Goal: Information Seeking & Learning: Find specific fact

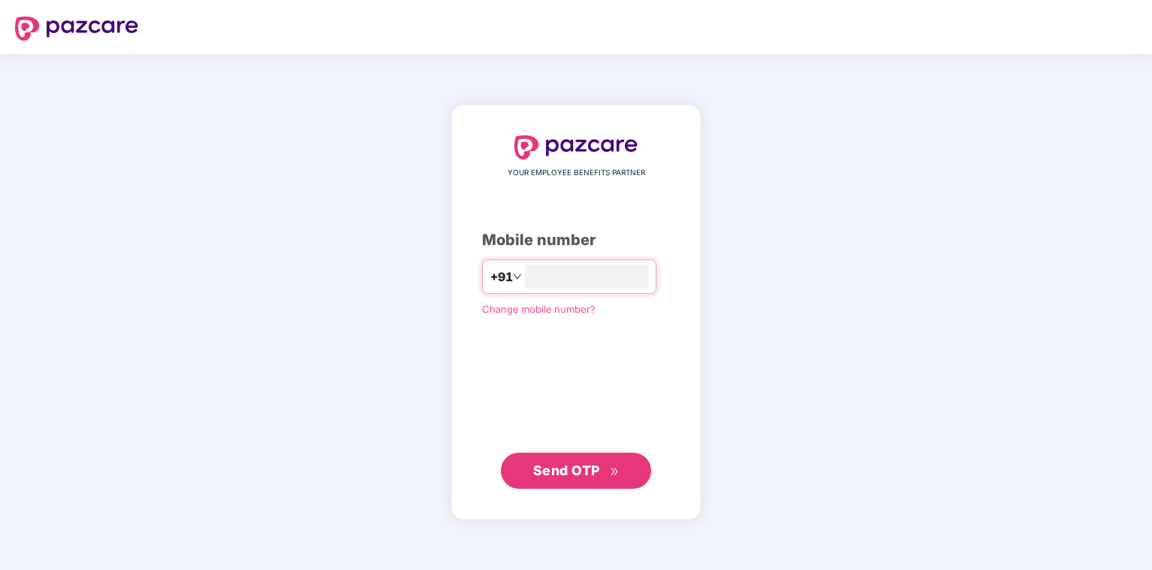
type input "**********"
click at [561, 477] on span "Send OTP" at bounding box center [566, 470] width 67 height 16
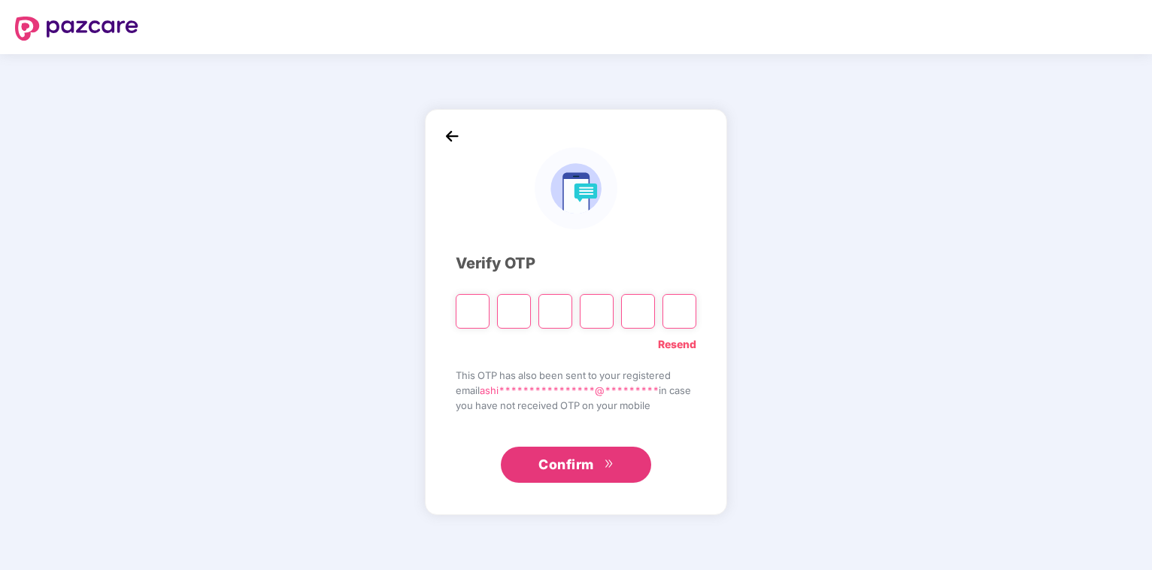
type input "*"
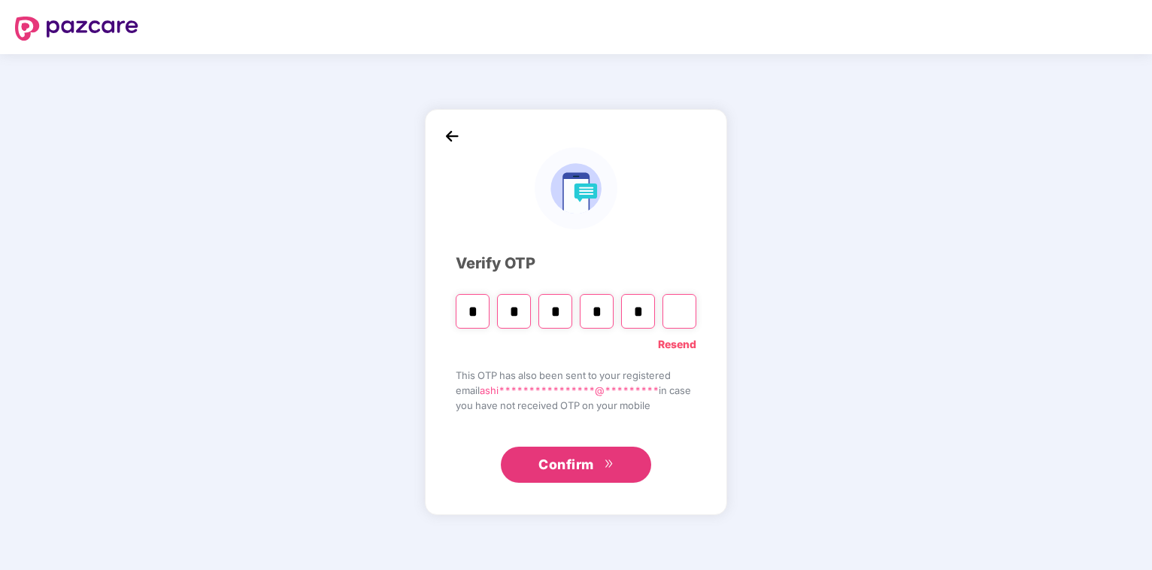
type input "*"
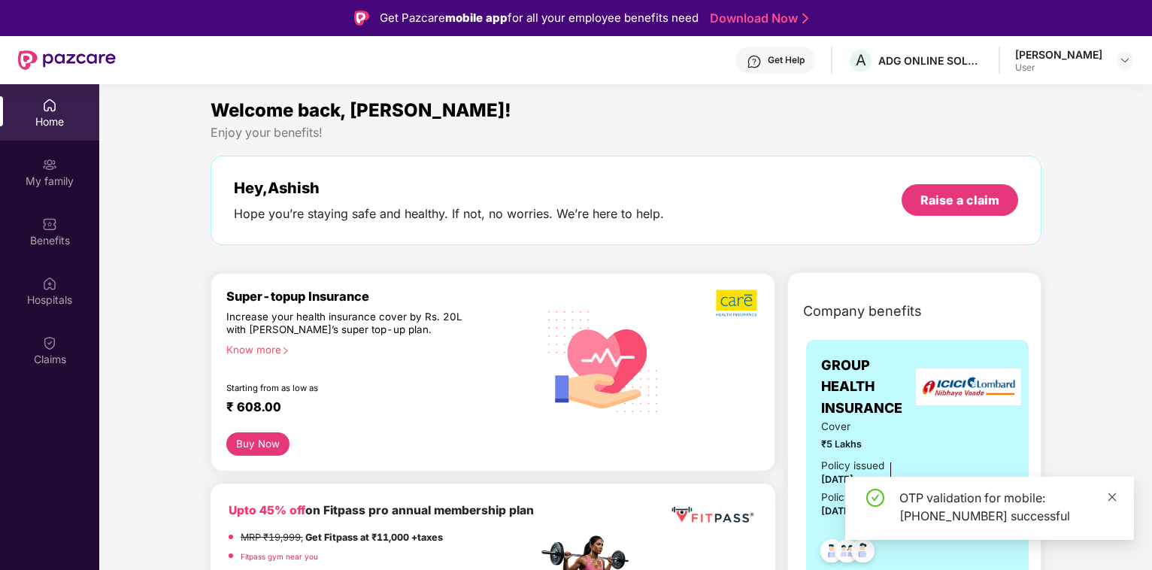
click at [1109, 495] on icon "close" at bounding box center [1112, 497] width 11 height 11
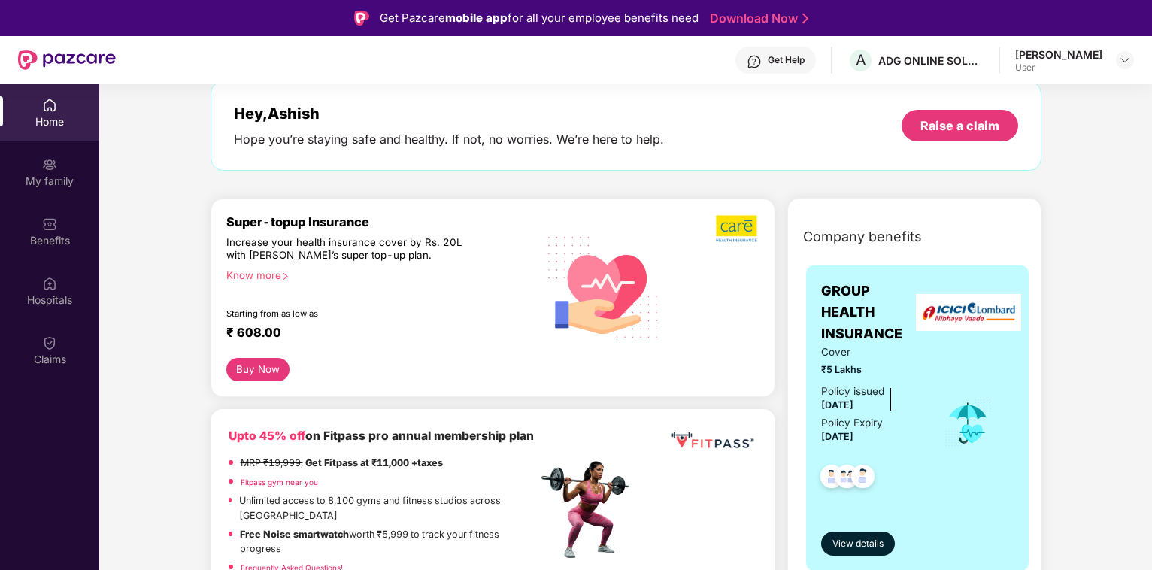
scroll to position [230, 0]
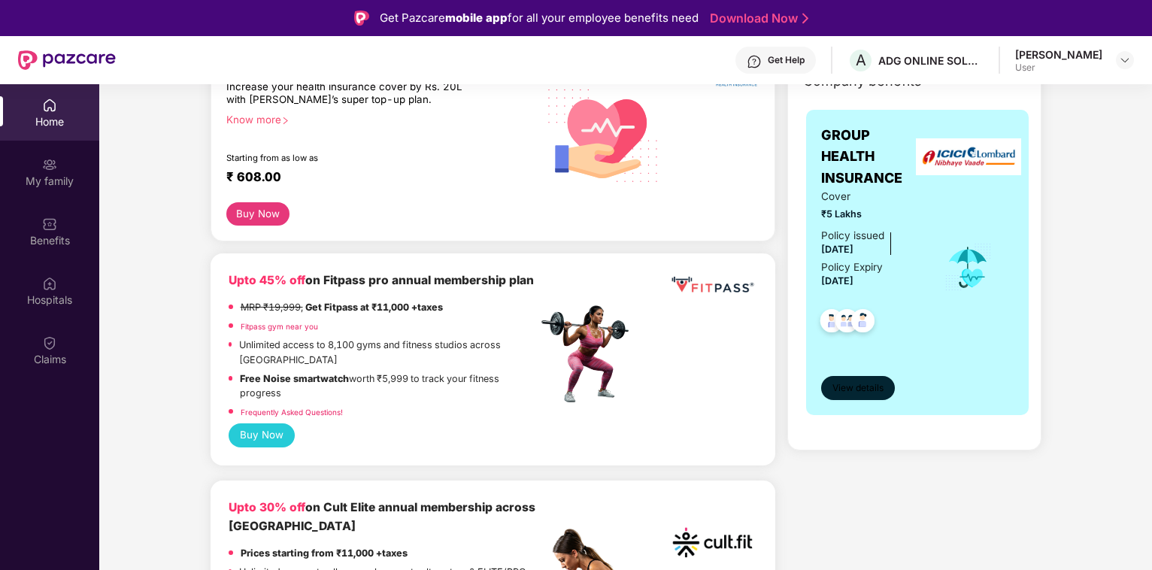
click at [854, 382] on span "View details" at bounding box center [857, 388] width 51 height 14
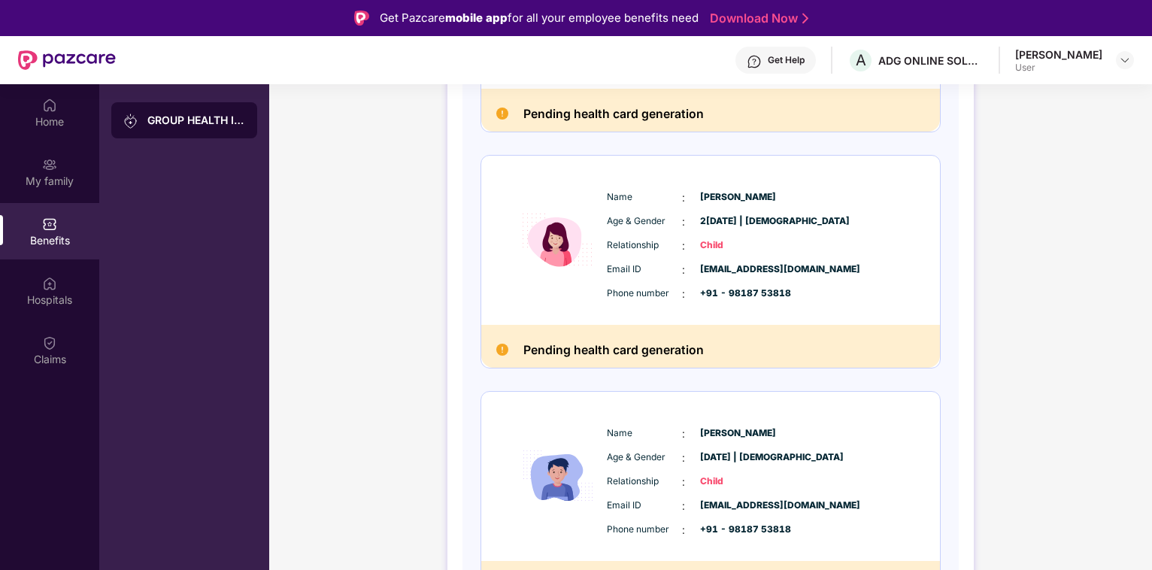
scroll to position [153, 0]
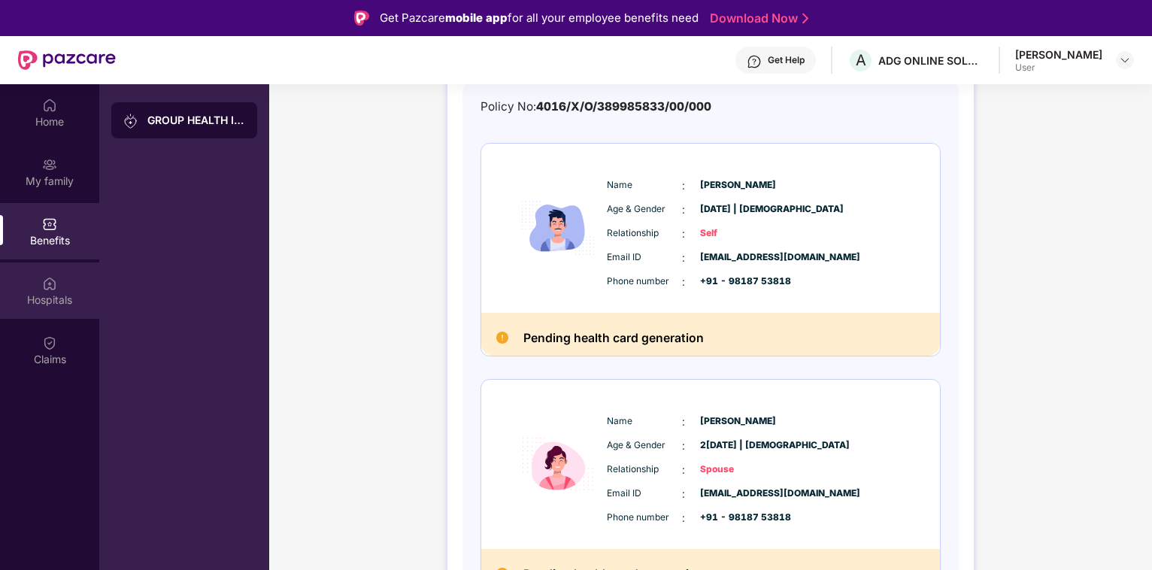
click at [49, 292] on div "Hospitals" at bounding box center [49, 299] width 99 height 15
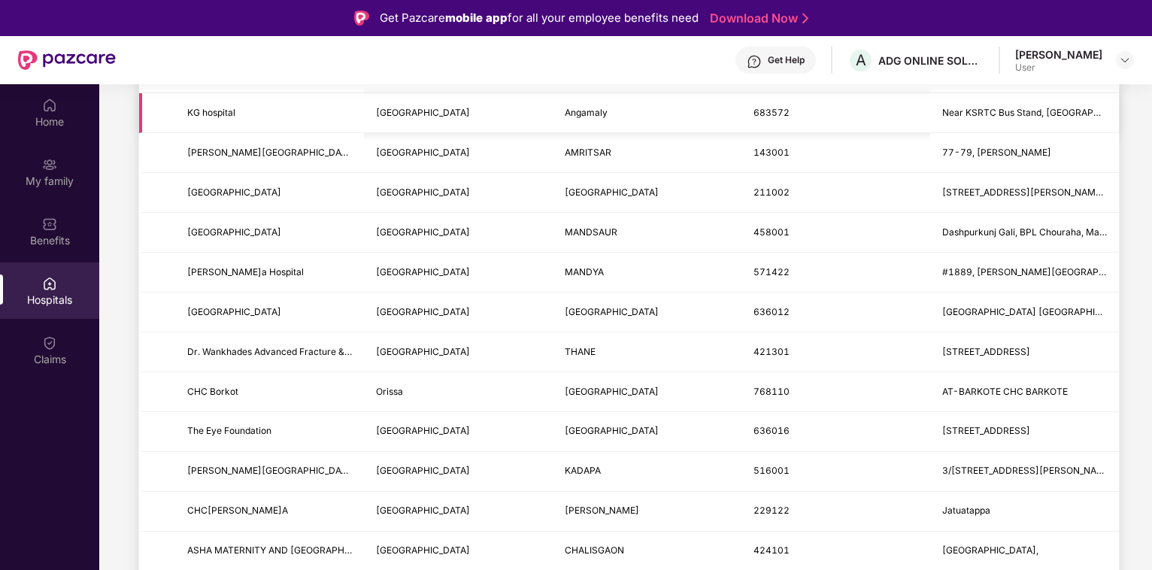
scroll to position [0, 0]
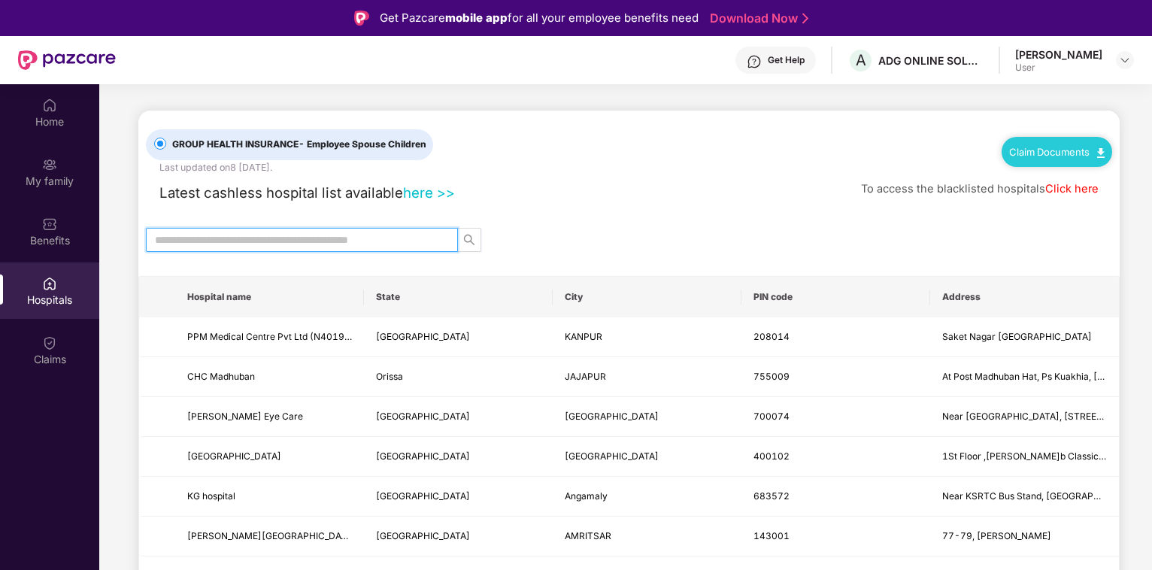
click at [208, 235] on input "text" at bounding box center [296, 240] width 282 height 17
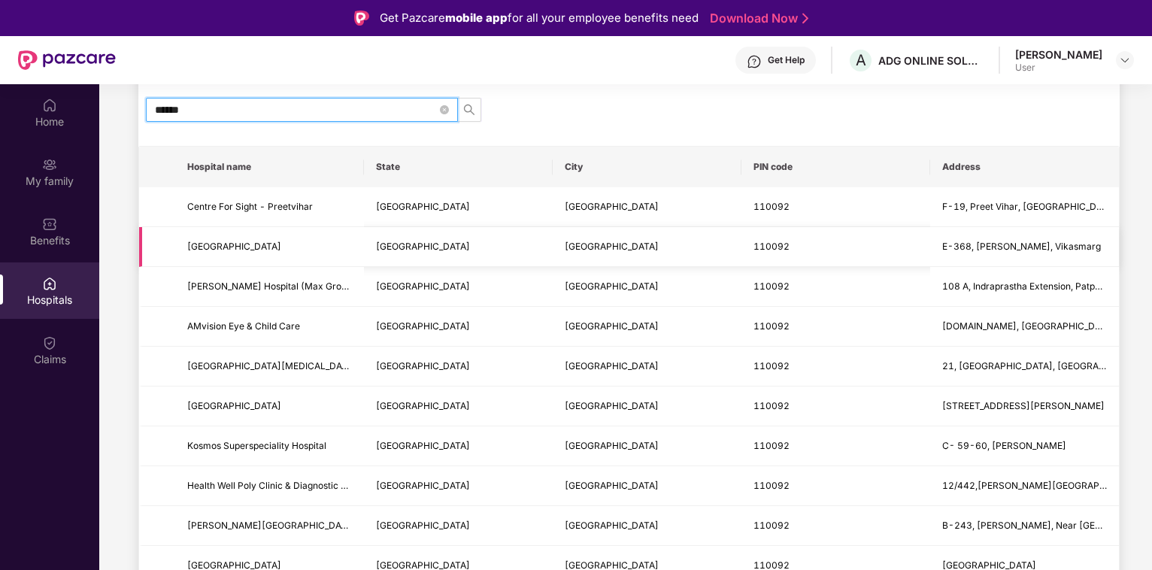
scroll to position [153, 0]
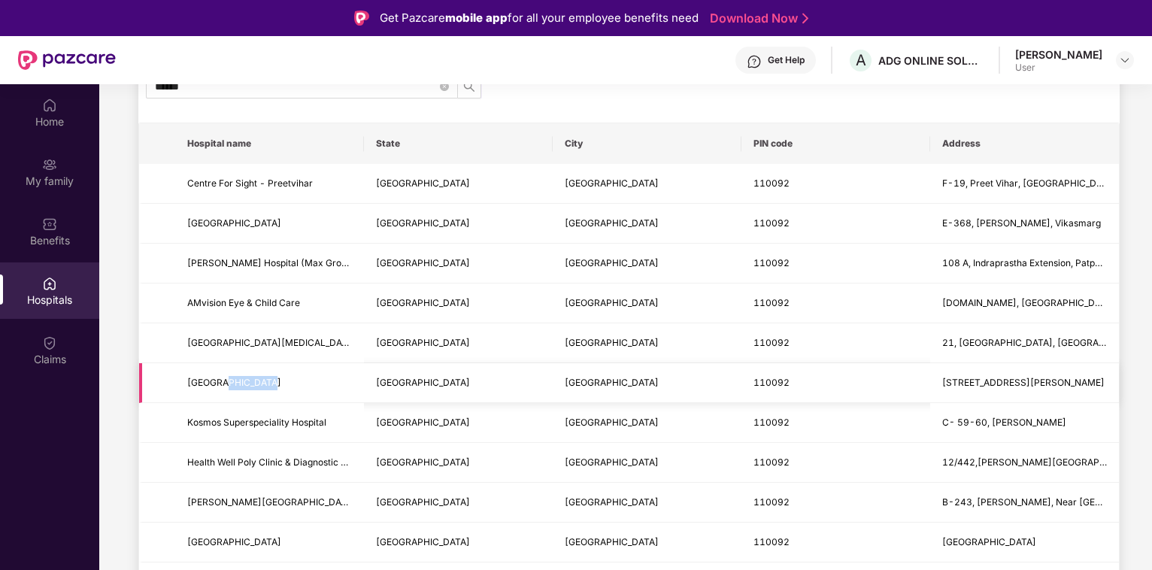
drag, startPoint x: 222, startPoint y: 397, endPoint x: 292, endPoint y: 395, distance: 69.9
click at [292, 390] on span "[GEOGRAPHIC_DATA]" at bounding box center [269, 383] width 165 height 14
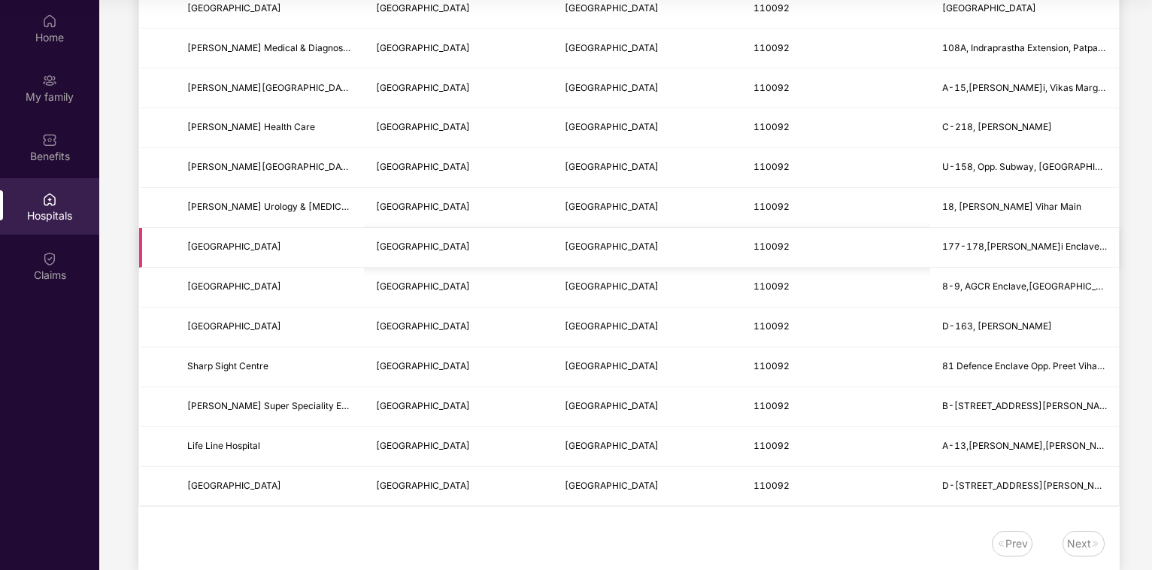
scroll to position [579, 0]
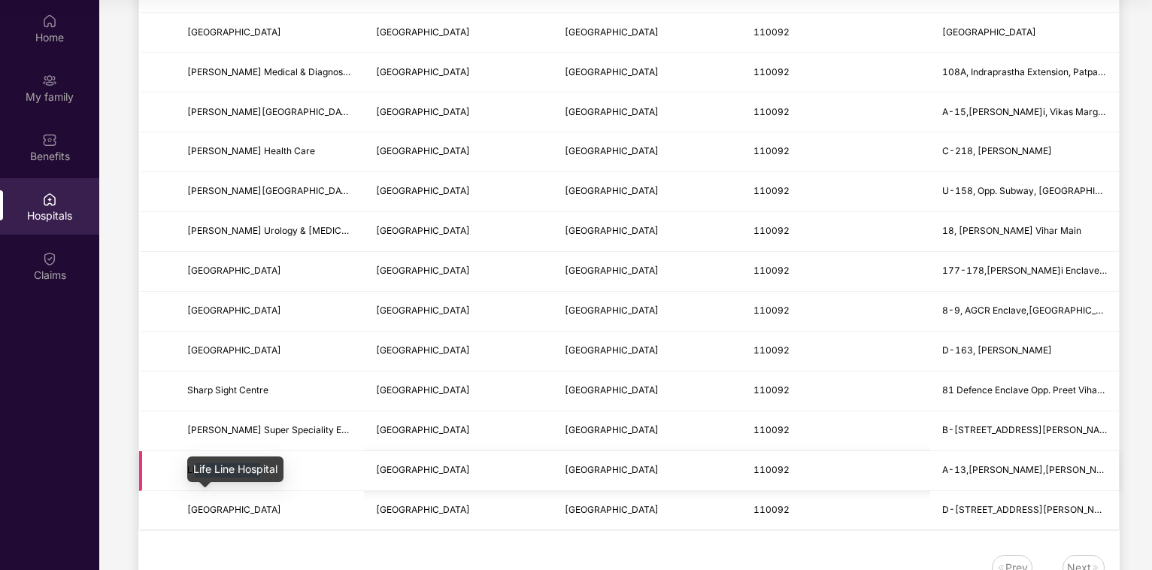
drag, startPoint x: 195, startPoint y: 490, endPoint x: 277, endPoint y: 489, distance: 81.2
click at [277, 477] on span "Life Line Hospital" at bounding box center [269, 470] width 165 height 14
drag, startPoint x: 345, startPoint y: 446, endPoint x: 250, endPoint y: 453, distance: 95.0
click at [250, 438] on span "[PERSON_NAME] Super Speciality Eye Hospital" at bounding box center [269, 430] width 165 height 14
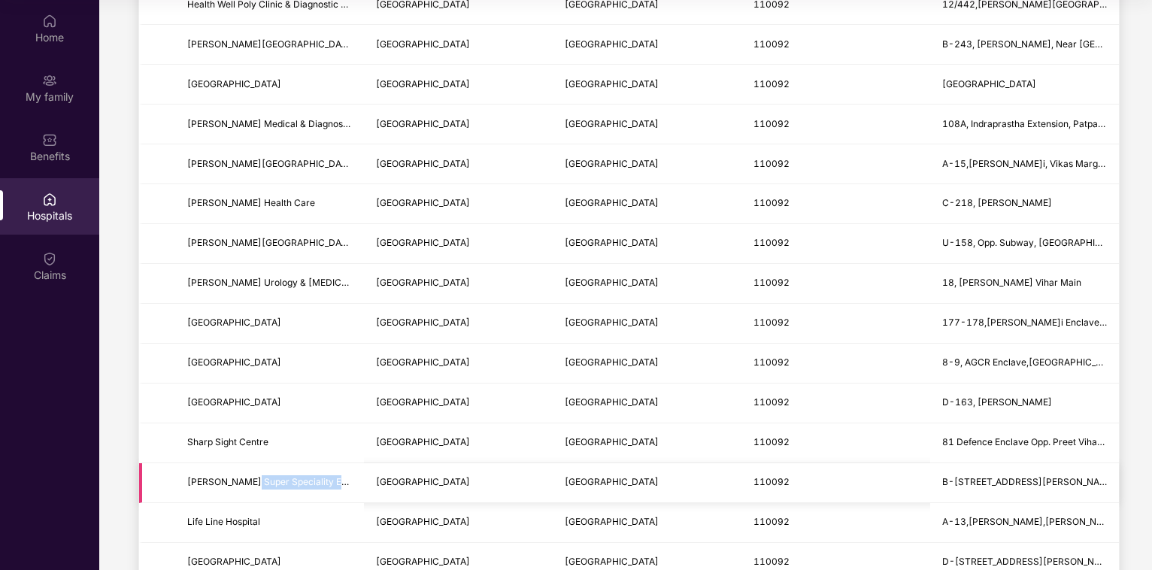
scroll to position [502, 0]
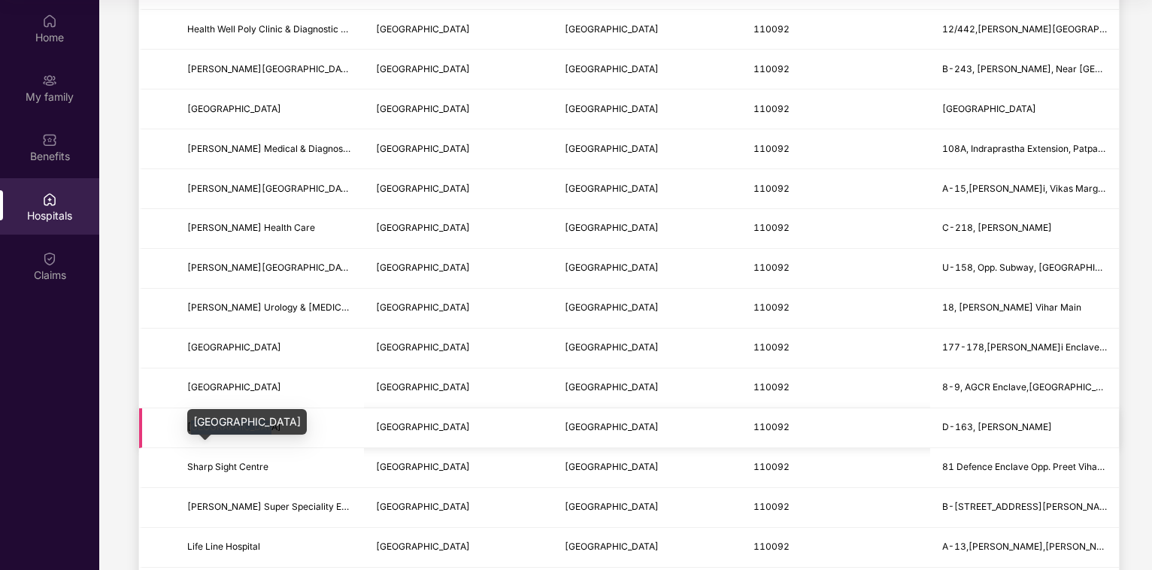
drag, startPoint x: 190, startPoint y: 439, endPoint x: 259, endPoint y: 441, distance: 68.5
click at [259, 432] on span "[GEOGRAPHIC_DATA]" at bounding box center [234, 426] width 94 height 11
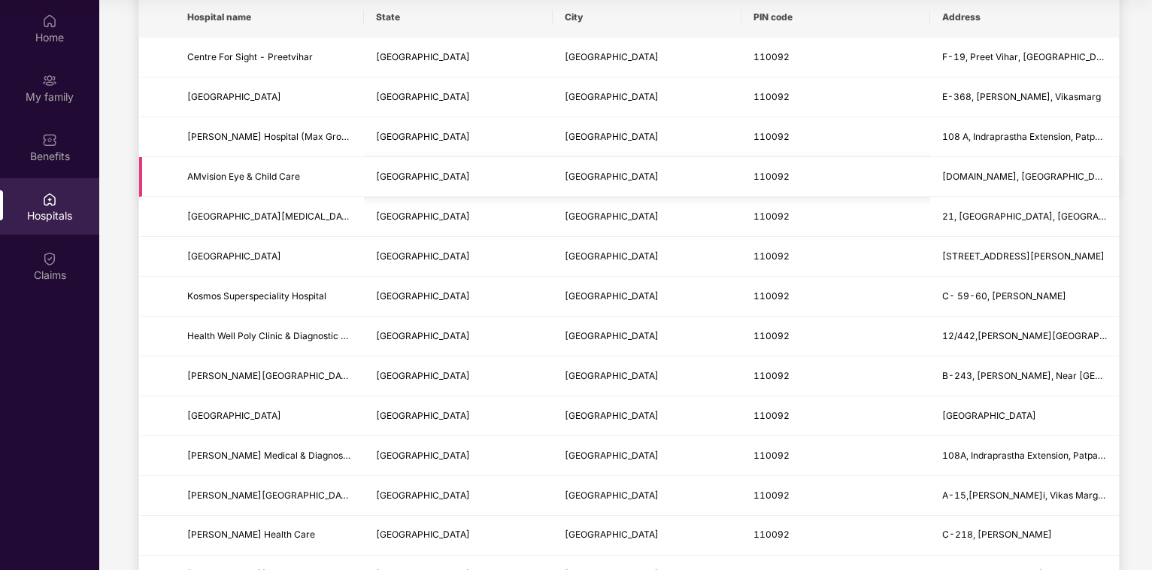
scroll to position [0, 0]
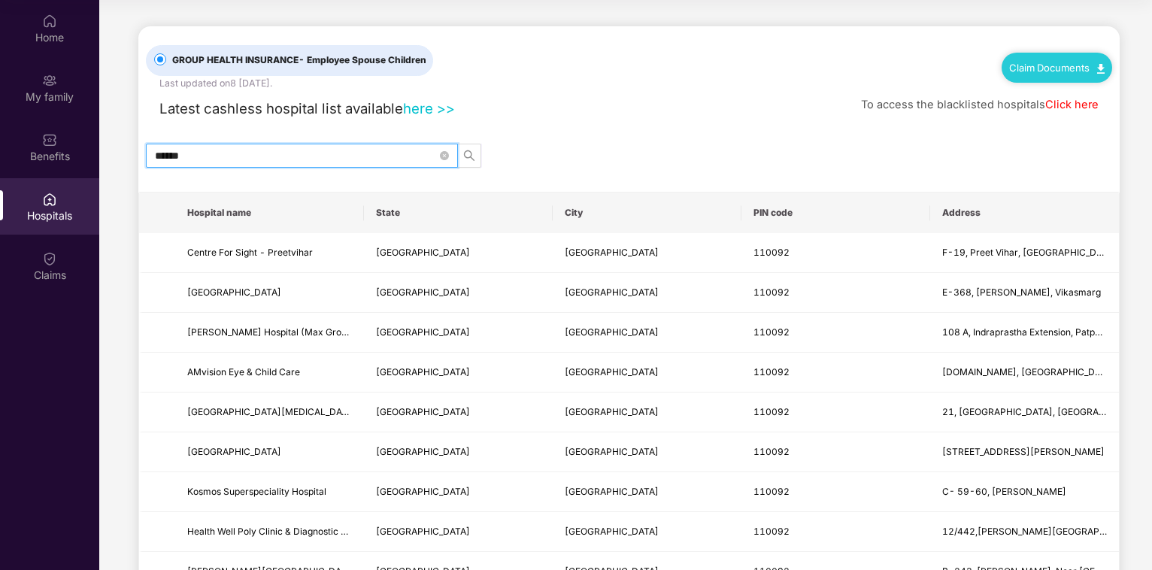
drag, startPoint x: 210, startPoint y: 142, endPoint x: 123, endPoint y: 132, distance: 87.8
click at [155, 147] on input "******" at bounding box center [296, 155] width 282 height 17
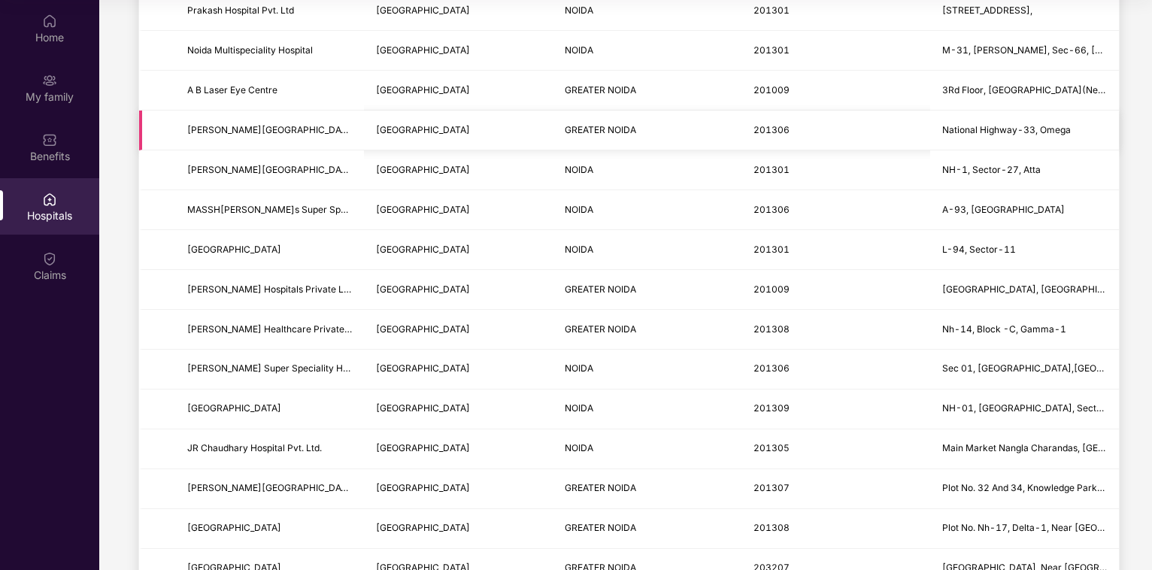
scroll to position [383, 0]
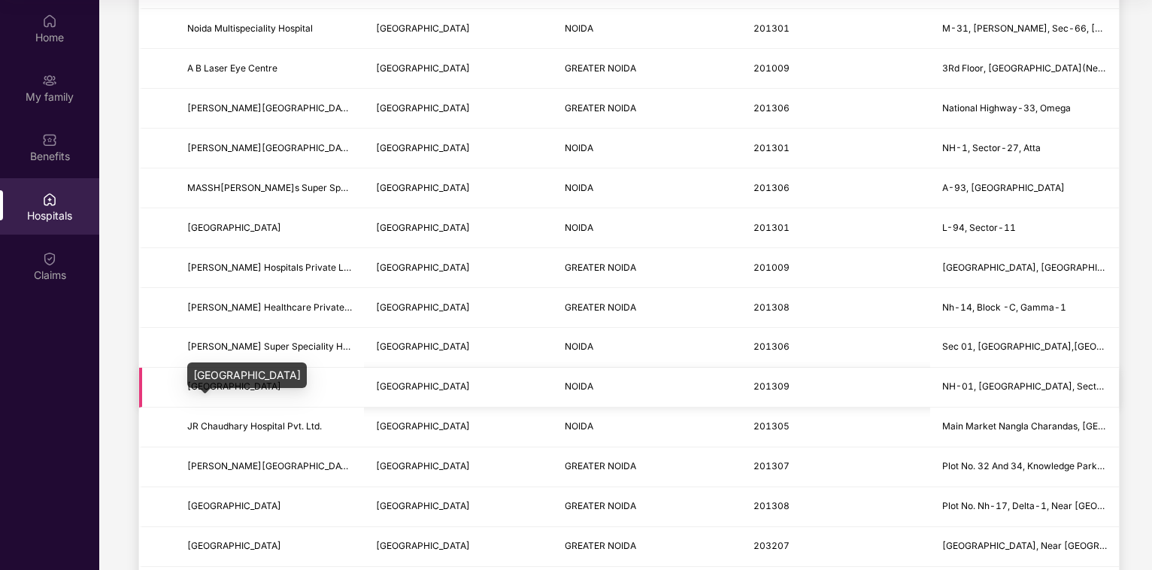
type input "*****"
drag, startPoint x: 217, startPoint y: 395, endPoint x: 274, endPoint y: 395, distance: 57.9
click at [274, 392] on span "[GEOGRAPHIC_DATA]" at bounding box center [234, 385] width 94 height 11
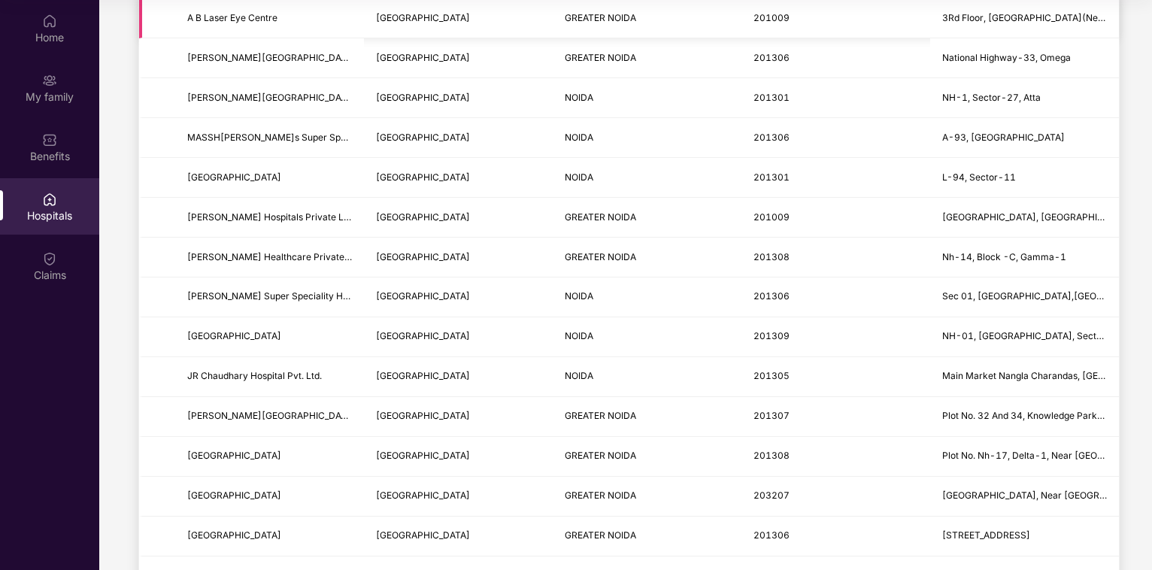
scroll to position [0, 0]
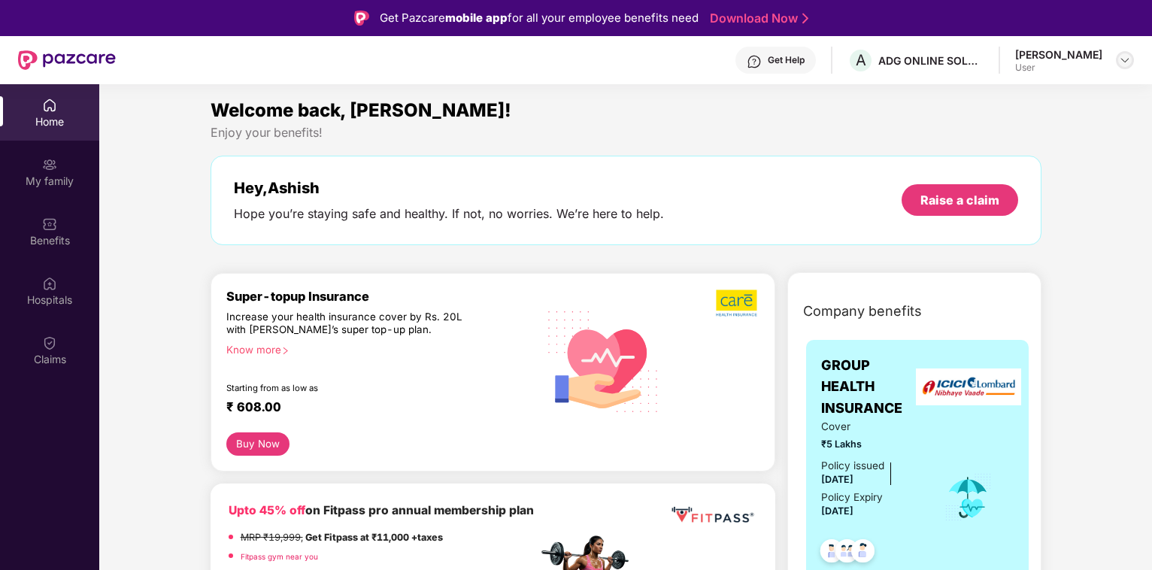
click at [1120, 56] on img at bounding box center [1125, 60] width 12 height 12
click at [989, 99] on div "Logout" at bounding box center [1053, 95] width 195 height 29
